Goal: Task Accomplishment & Management: Manage account settings

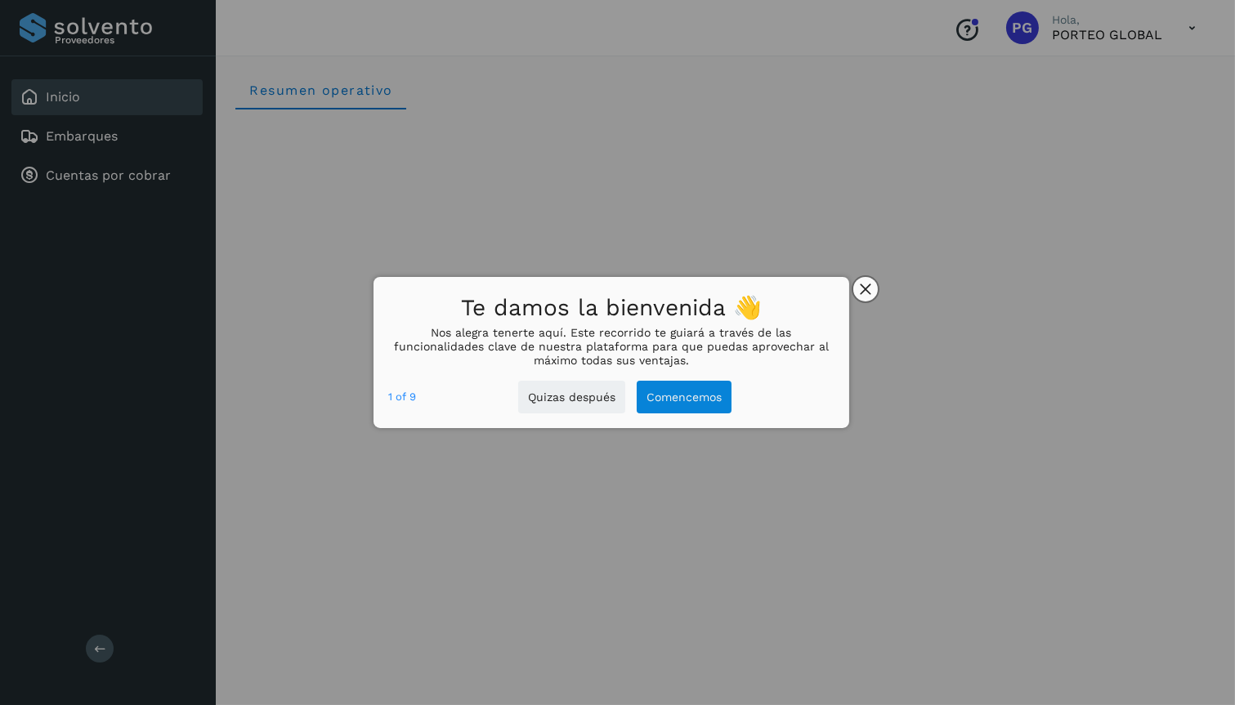
click at [865, 288] on icon "close," at bounding box center [865, 289] width 11 height 11
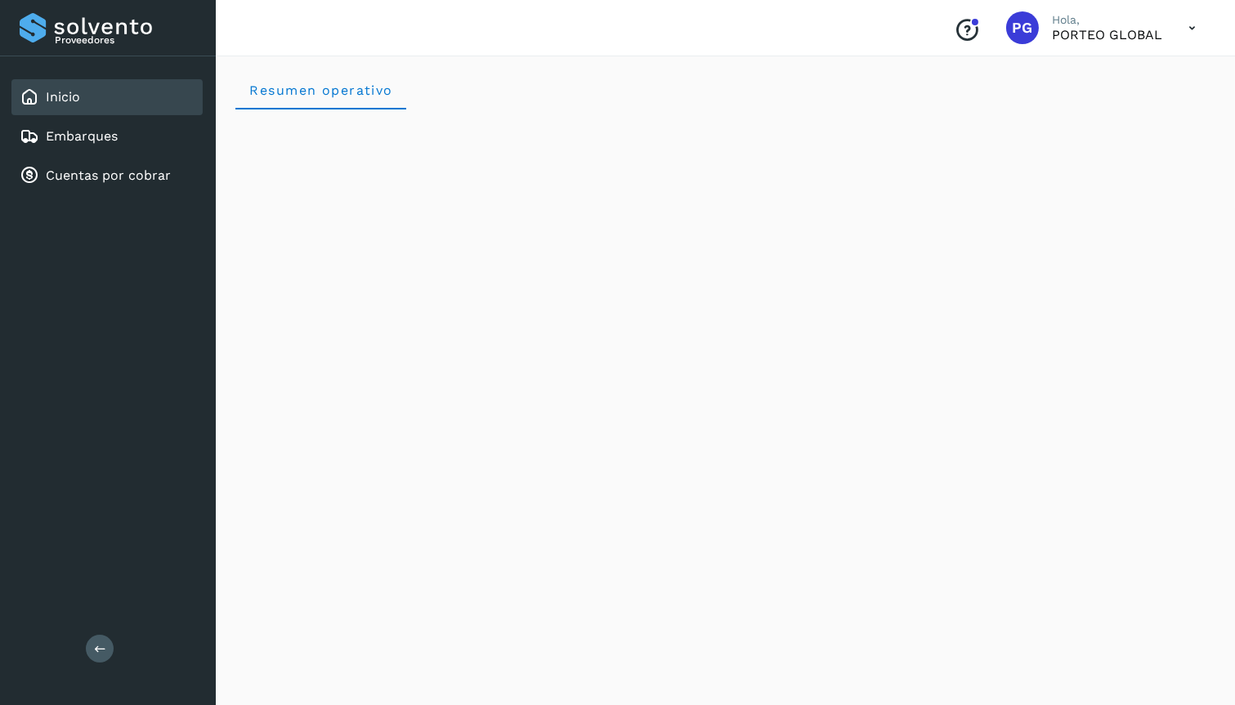
click at [1187, 25] on icon at bounding box center [1191, 27] width 33 height 33
click at [1126, 69] on div "Cerrar sesión" at bounding box center [1110, 73] width 194 height 31
